Goal: Contribute content

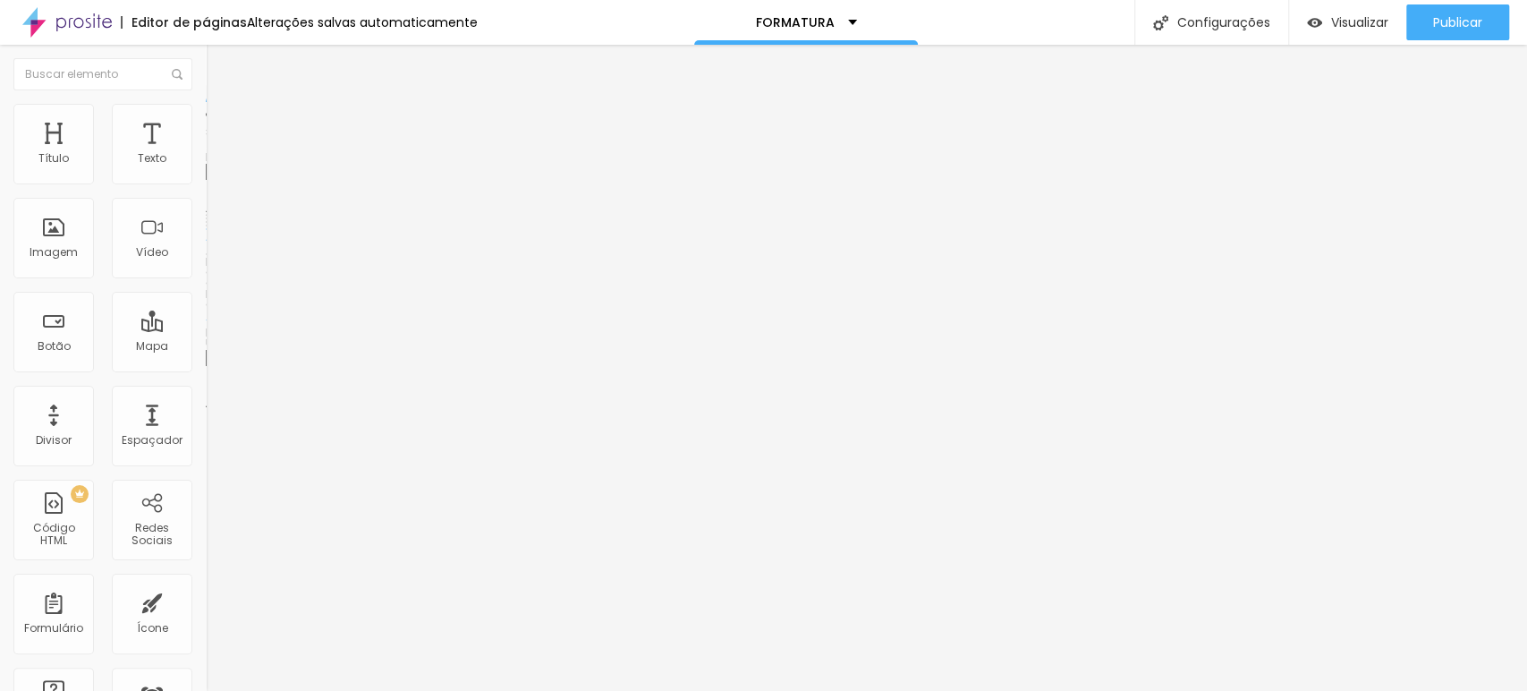
click at [206, 154] on span "Trocar imagem" at bounding box center [254, 146] width 97 height 15
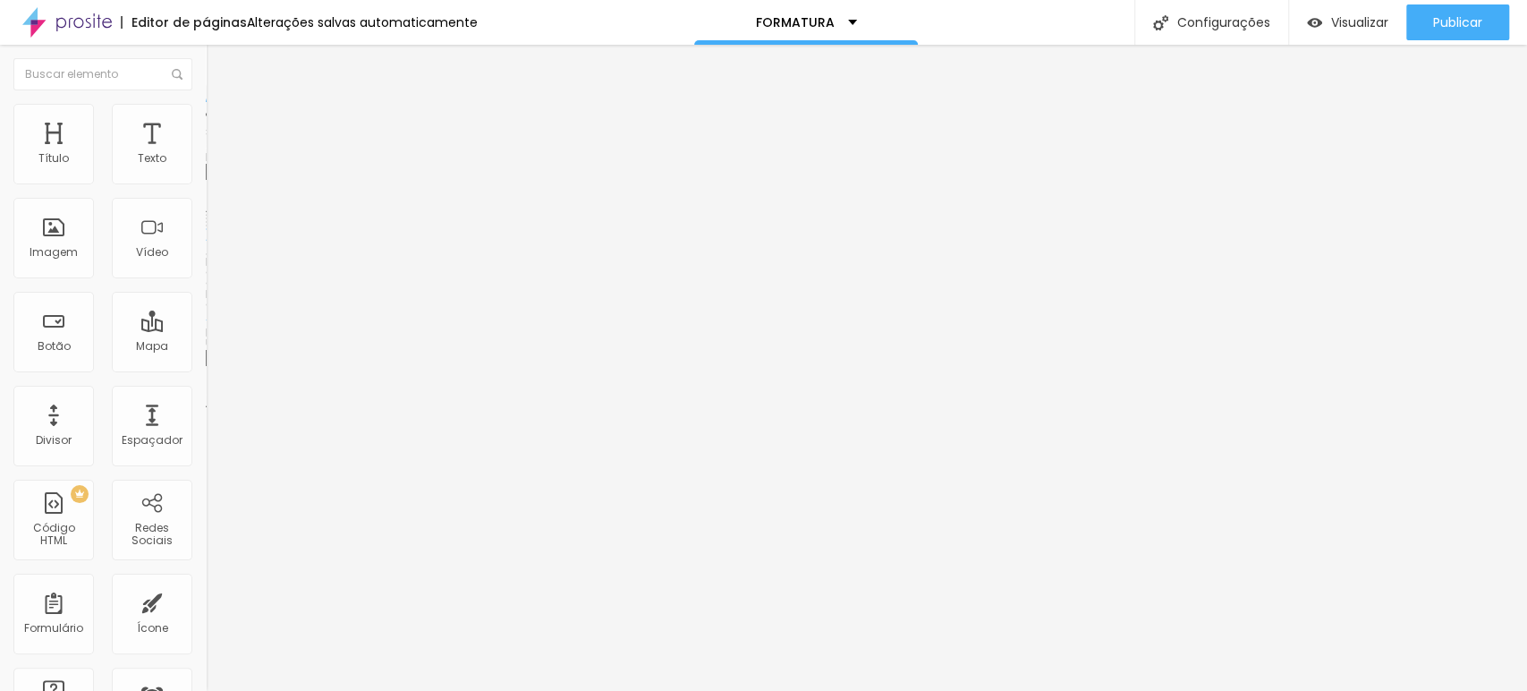
click at [206, 154] on span "Trocar imagem" at bounding box center [254, 146] width 97 height 15
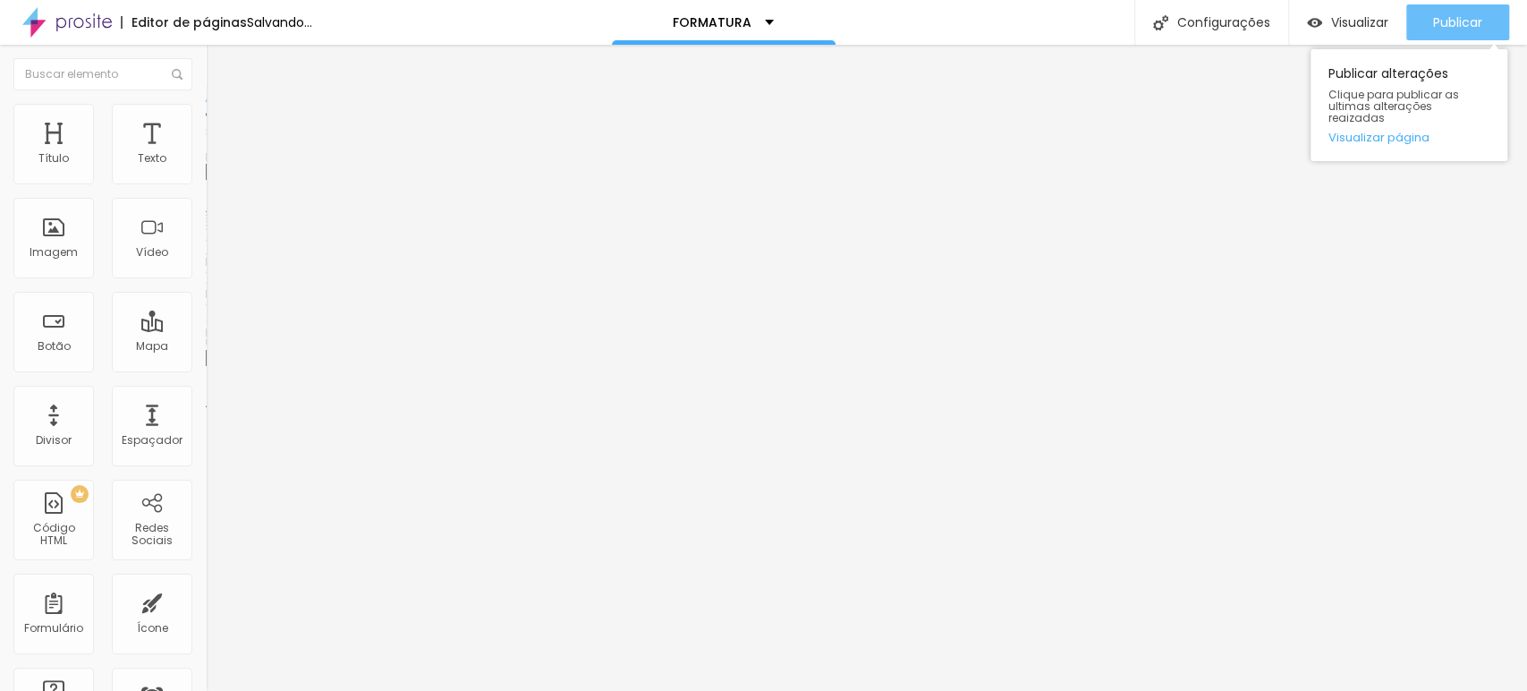
click at [1444, 27] on span "Publicar" at bounding box center [1457, 22] width 49 height 14
